Goal: Task Accomplishment & Management: Manage account settings

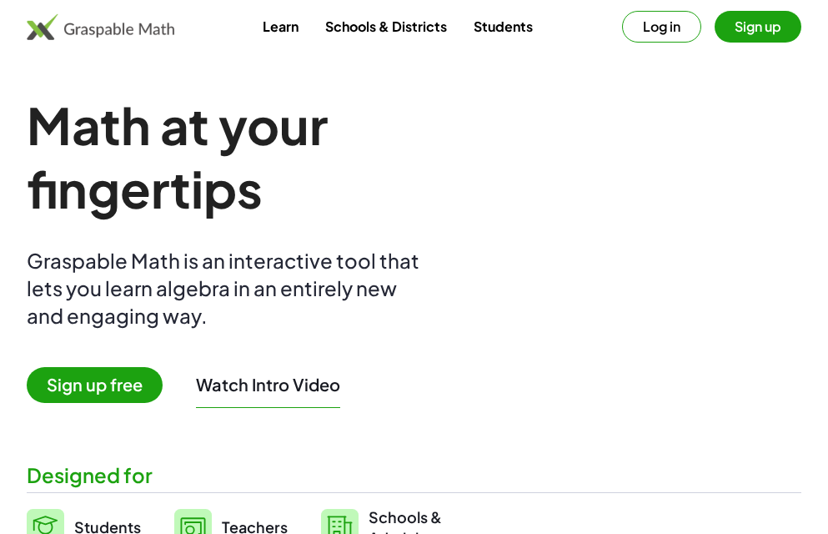
click at [116, 391] on span "Sign up free" at bounding box center [95, 385] width 136 height 36
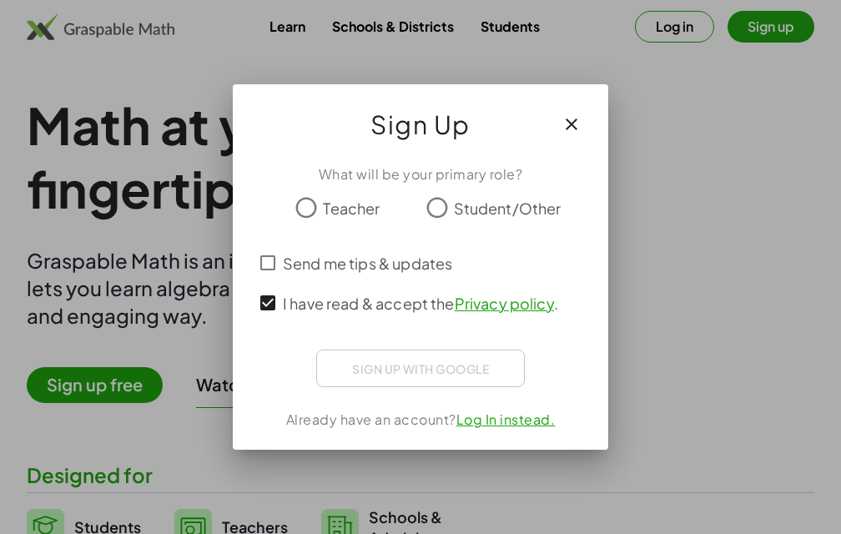
click at [524, 415] on link "Log In instead." at bounding box center [505, 419] width 99 height 18
